Goal: Task Accomplishment & Management: Use online tool/utility

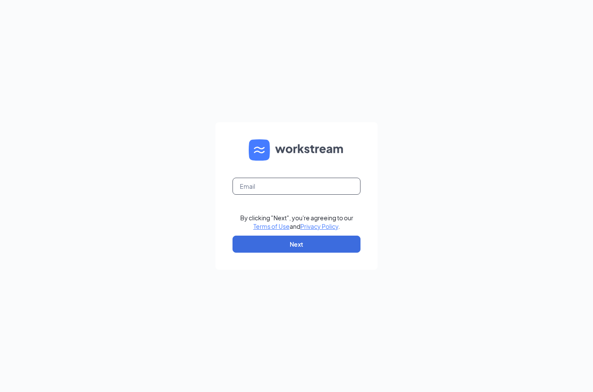
click at [271, 183] on input "text" at bounding box center [296, 186] width 128 height 17
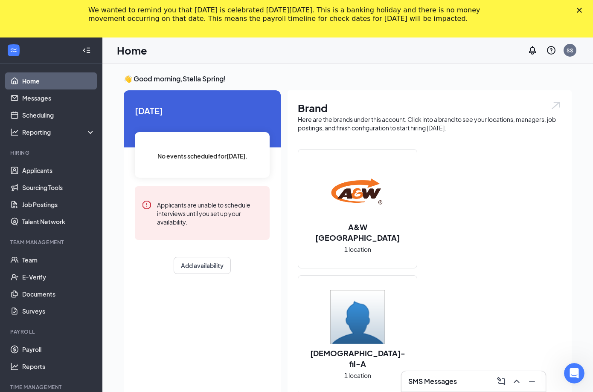
click at [581, 5] on div "We wanted to remind you that Indigenous Peoples' Day is celebrated on Monday, O…" at bounding box center [296, 14] width 593 height 22
click at [582, 9] on div "Close" at bounding box center [580, 10] width 9 height 5
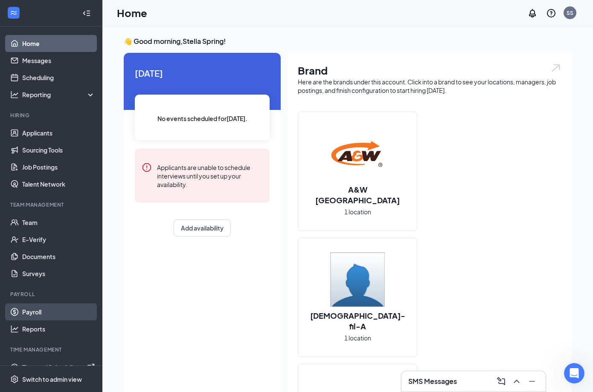
scroll to position [13, 0]
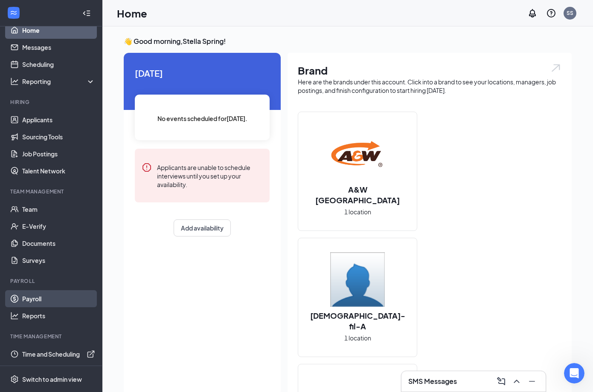
click at [39, 300] on link "Payroll" at bounding box center [58, 298] width 73 height 17
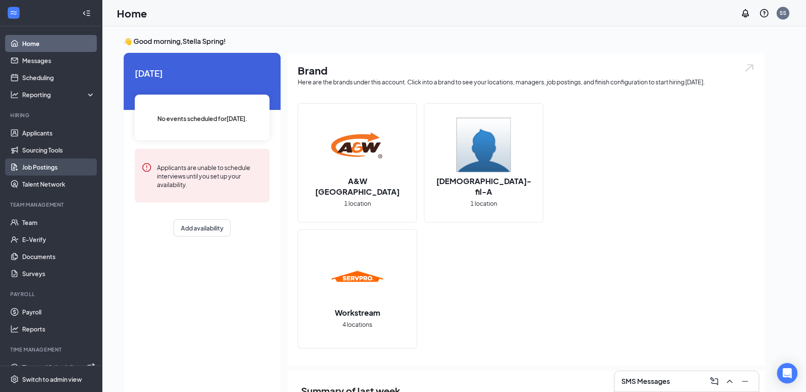
scroll to position [13, 0]
